Goal: Task Accomplishment & Management: Use online tool/utility

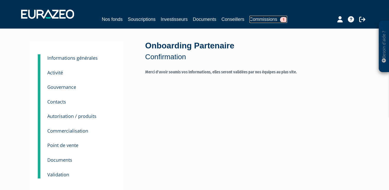
click at [273, 16] on link "Commissions 1" at bounding box center [268, 19] width 38 height 7
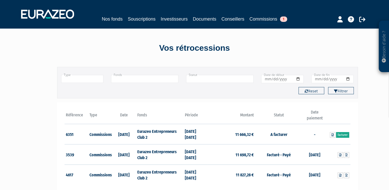
click at [342, 135] on link "Facturer" at bounding box center [342, 135] width 13 height 6
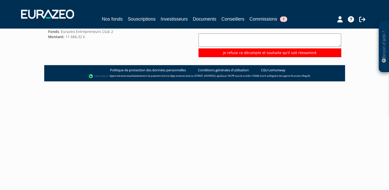
scroll to position [9, 0]
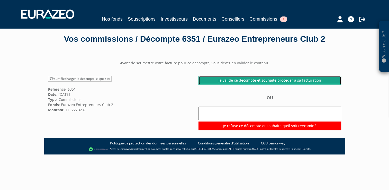
click at [250, 80] on link "Je valide ce décompte et souhaite procéder à sa facturation" at bounding box center [269, 80] width 143 height 9
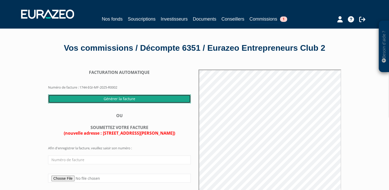
click at [112, 97] on input "Générer la facture" at bounding box center [119, 98] width 143 height 9
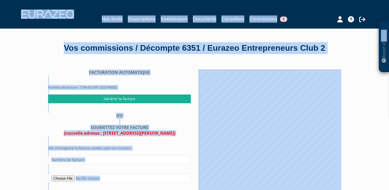
drag, startPoint x: 388, startPoint y: 53, endPoint x: 388, endPoint y: 87, distance: 34.4
click at [388, 87] on div "Besoin d'aide ? × J'ai besoin d'aide Si vous avez une question à propos du fonc…" at bounding box center [194, 134] width 389 height 268
click at [361, 114] on div "Besoin d'aide ? × J'ai besoin d'aide Si vous avez une question à propos du fonc…" at bounding box center [194, 134] width 389 height 268
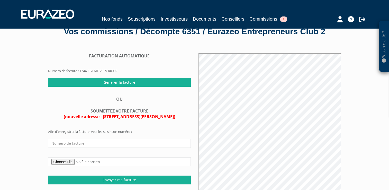
scroll to position [14, 0]
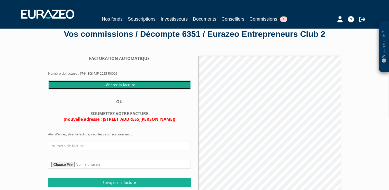
click at [130, 84] on input "Générer la facture" at bounding box center [119, 84] width 143 height 9
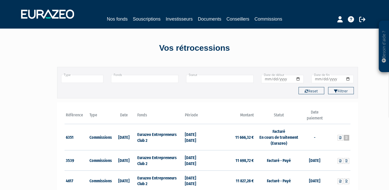
click at [346, 137] on icon at bounding box center [346, 137] width 2 height 3
click at [140, 18] on link "Souscriptions" at bounding box center [147, 18] width 28 height 7
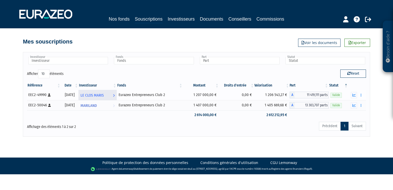
click at [99, 96] on span "LE CLOS MARIS" at bounding box center [91, 95] width 23 height 10
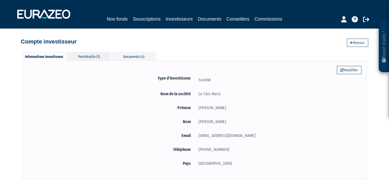
click at [85, 57] on div "Portefeuille (1)" at bounding box center [89, 56] width 44 height 8
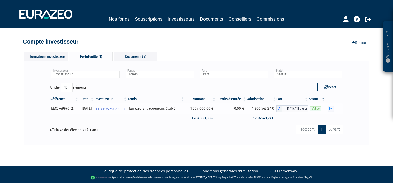
click at [332, 108] on icon "button" at bounding box center [330, 108] width 3 height 3
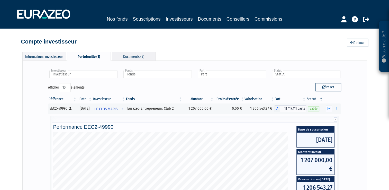
click at [133, 55] on div "Documents (4)" at bounding box center [134, 56] width 44 height 8
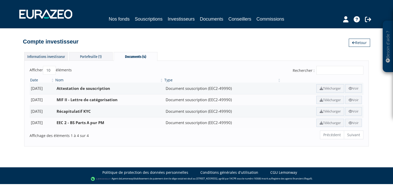
click at [43, 55] on div "Informations investisseur" at bounding box center [46, 56] width 44 height 8
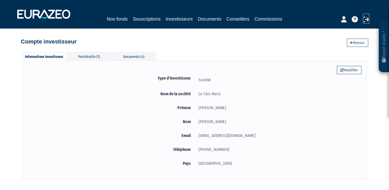
click at [367, 17] on icon at bounding box center [366, 19] width 6 height 6
